Goal: Information Seeking & Learning: Check status

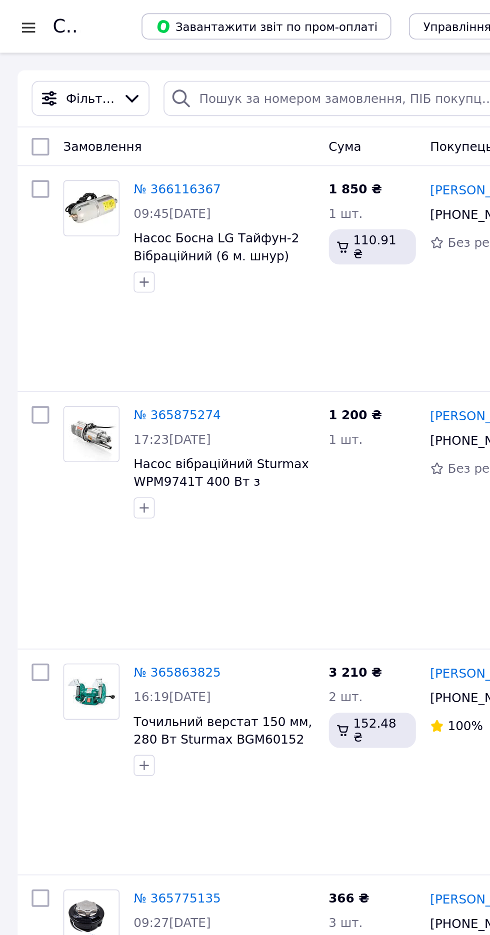
click at [13, 15] on div at bounding box center [16, 15] width 12 height 10
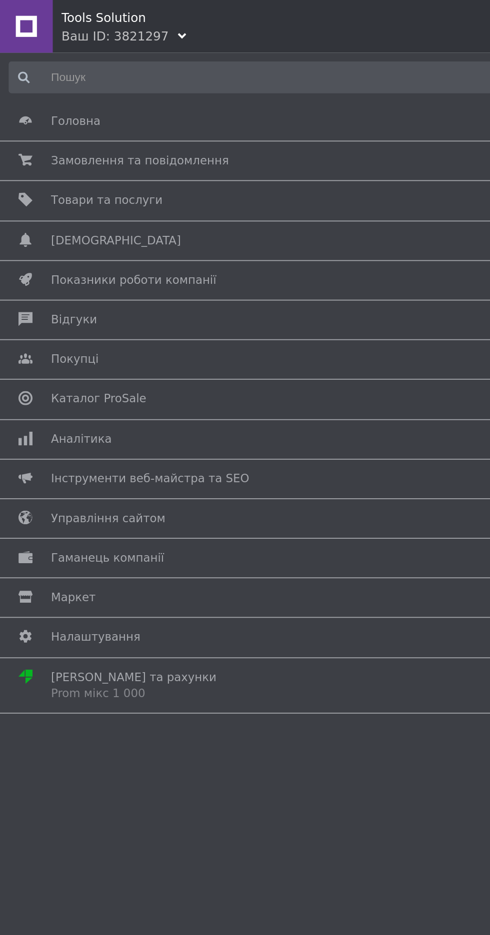
click at [139, 248] on span "Аналітика" at bounding box center [243, 249] width 428 height 9
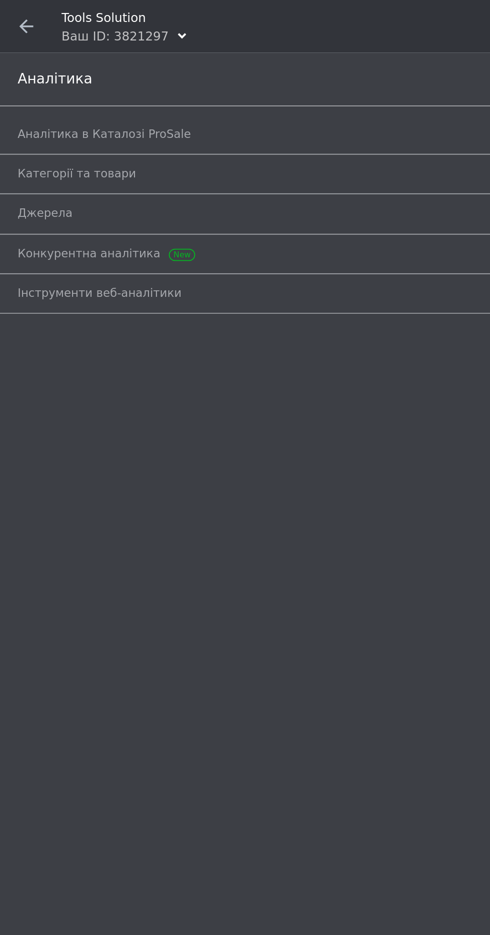
click at [134, 76] on span "Аналітика в Каталозі ProSale" at bounding box center [233, 76] width 447 height 9
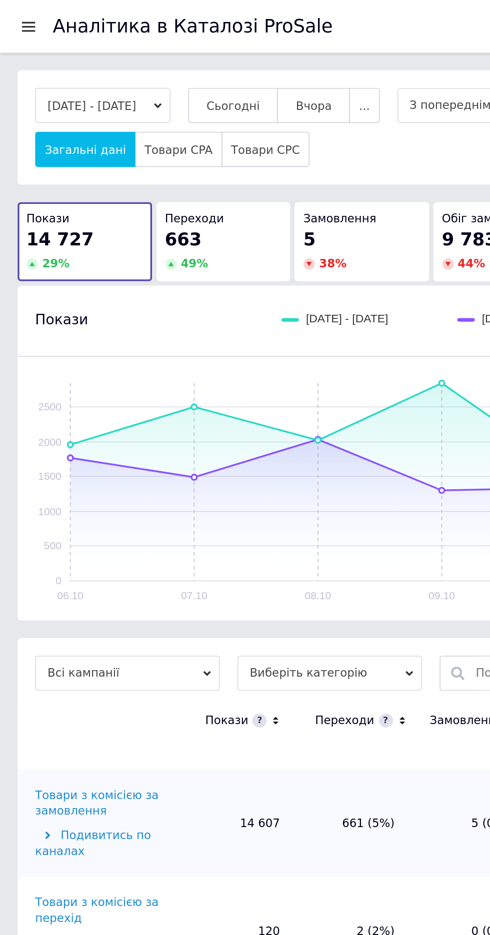
click at [142, 55] on button "Сьогодні" at bounding box center [132, 60] width 51 height 20
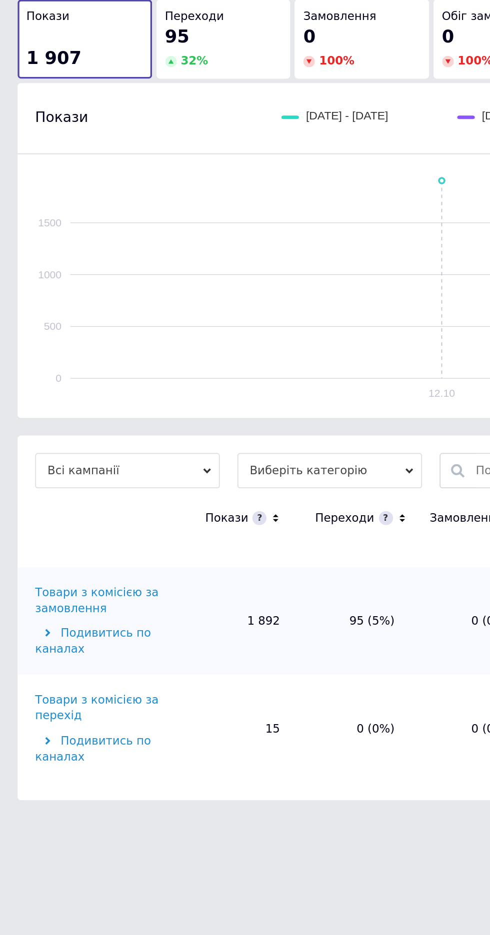
click at [77, 449] on div "Товари з комісією за замовлення" at bounding box center [60, 457] width 81 height 18
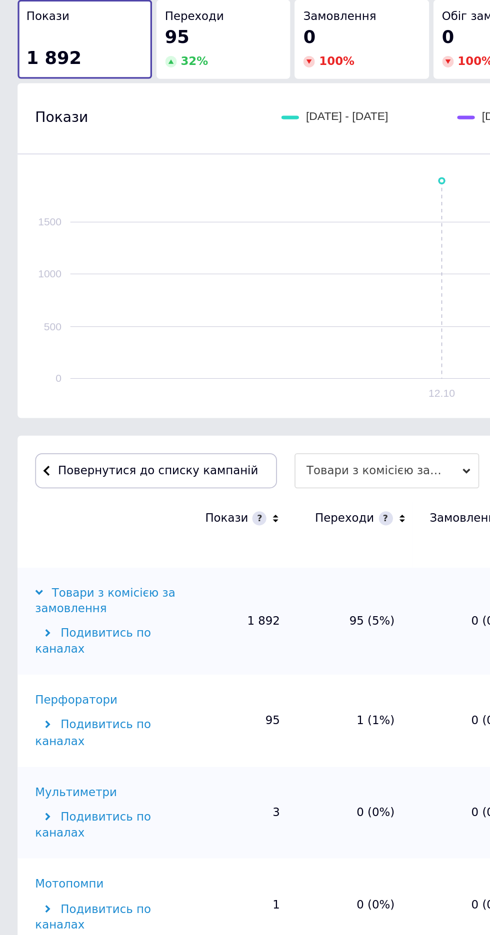
click at [225, 409] on icon at bounding box center [228, 410] width 6 height 8
click at [226, 409] on icon at bounding box center [227, 410] width 3 height 2
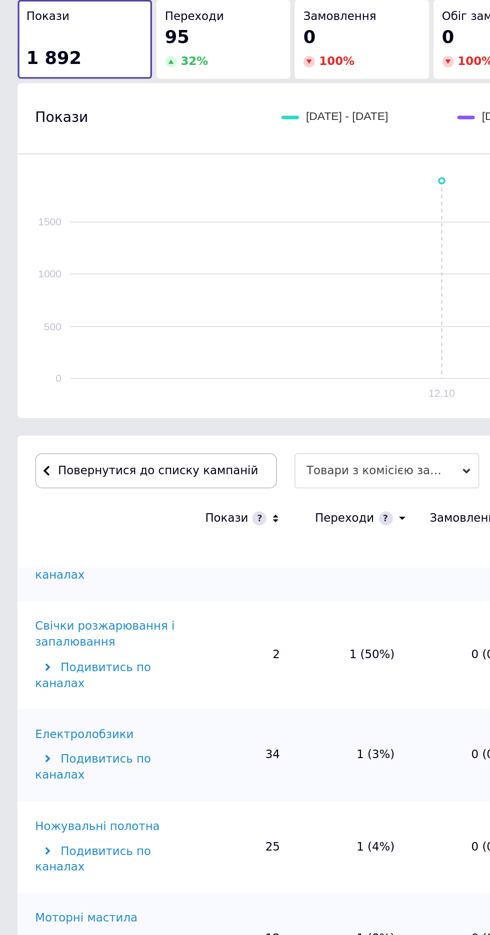
scroll to position [875, 0]
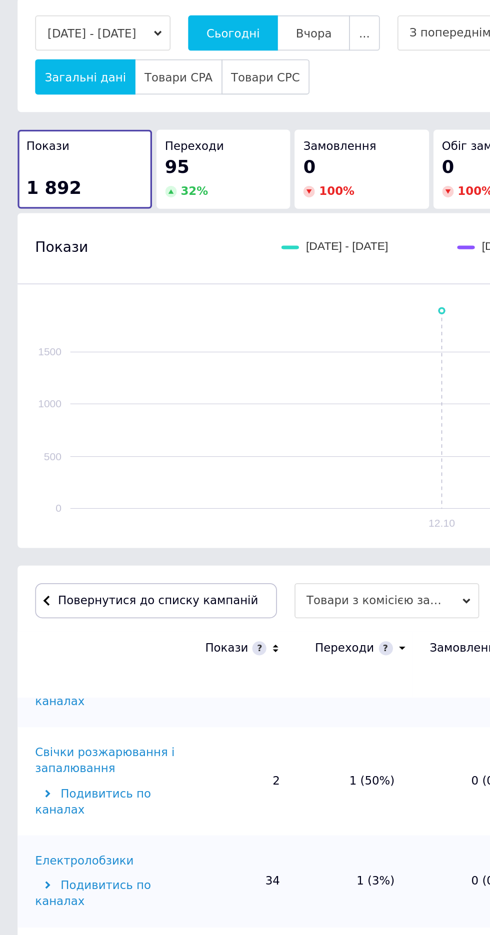
click at [119, 382] on span "Повернутися до списку кампаній" at bounding box center [90, 382] width 114 height 7
